Goal: Find specific page/section: Find specific page/section

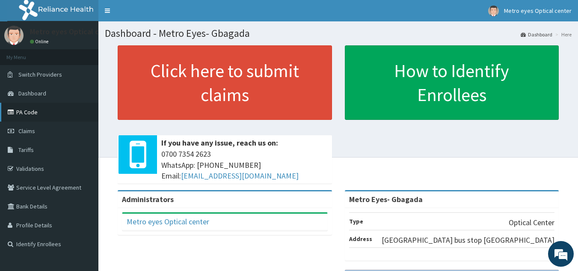
click at [30, 113] on link "PA Code" at bounding box center [49, 112] width 98 height 19
click at [419, 163] on div "Click here to submit claims If you have any issue, reach us on: 0700 7354 2623 …" at bounding box center [338, 117] width 467 height 145
click at [35, 113] on link "PA Code" at bounding box center [49, 112] width 98 height 19
